Goal: Consume media (video, audio): Consume media (video, audio)

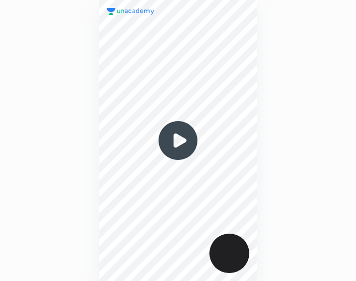
scroll to position [281, 196]
click at [182, 144] on img at bounding box center [178, 141] width 48 height 48
click at [180, 136] on img at bounding box center [178, 141] width 48 height 48
click at [184, 141] on img at bounding box center [178, 141] width 48 height 48
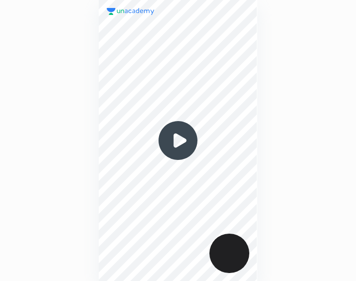
click at [184, 141] on img at bounding box center [178, 141] width 48 height 48
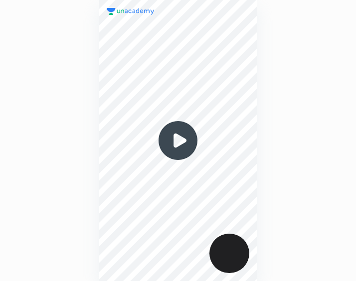
click at [184, 141] on img at bounding box center [178, 141] width 48 height 48
click at [176, 145] on img at bounding box center [178, 141] width 48 height 48
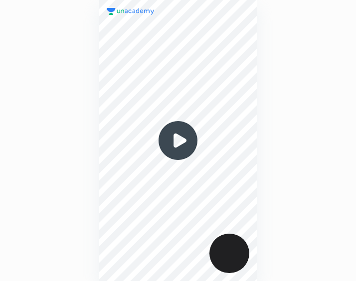
click at [176, 145] on img at bounding box center [178, 141] width 48 height 48
